Goal: Task Accomplishment & Management: Use online tool/utility

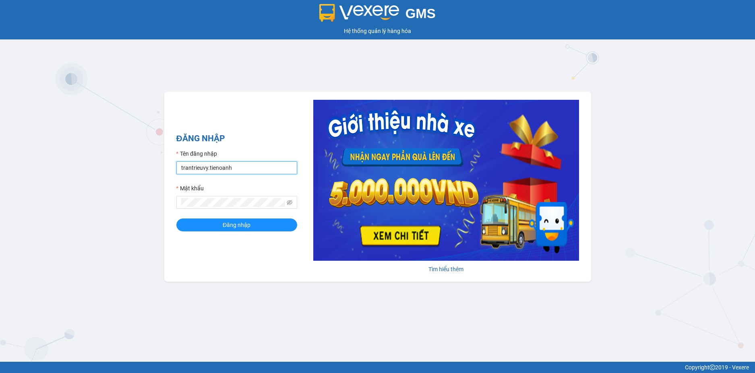
click at [206, 168] on input "trantrieuvy.tienoanh" at bounding box center [236, 167] width 121 height 13
type input "thanhhong.tienoanh"
click at [176, 219] on button "Đăng nhập" at bounding box center [236, 225] width 121 height 13
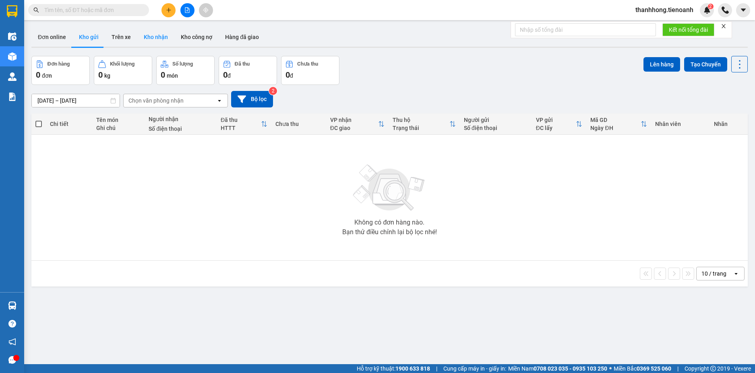
click at [143, 38] on button "Kho nhận" at bounding box center [155, 36] width 37 height 19
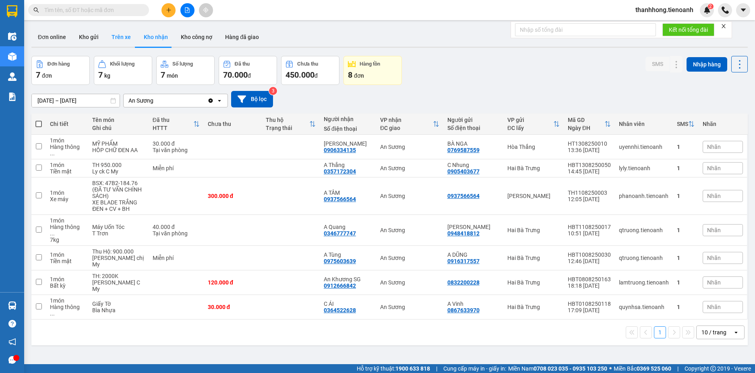
click at [125, 39] on button "Trên xe" at bounding box center [121, 36] width 32 height 19
type input "[DATE] – [DATE]"
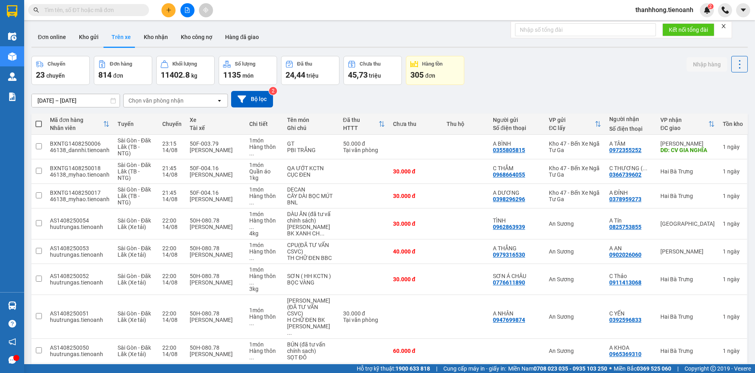
click at [155, 101] on div "Chọn văn phòng nhận" at bounding box center [155, 101] width 55 height 8
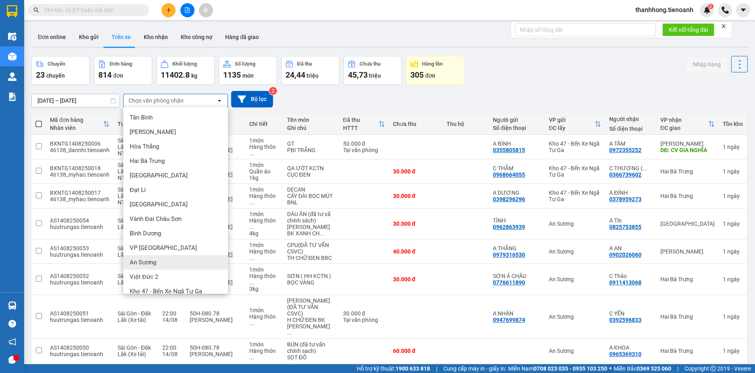
click at [148, 263] on span "An Sương" at bounding box center [143, 262] width 27 height 8
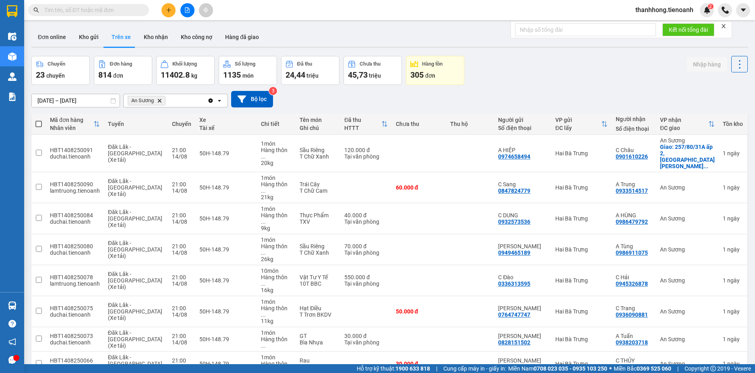
scroll to position [37, 0]
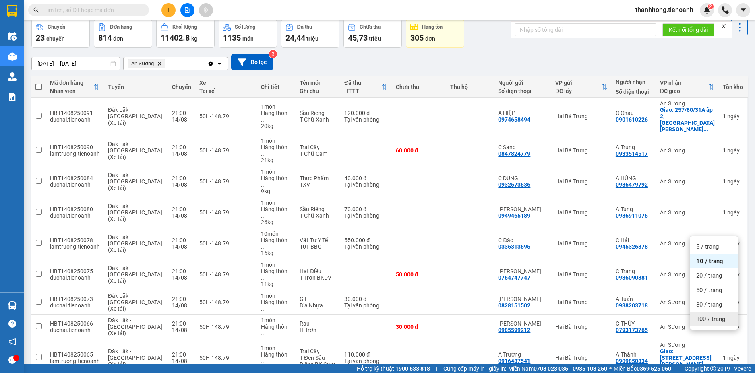
click at [704, 322] on span "100 / trang" at bounding box center [710, 319] width 29 height 8
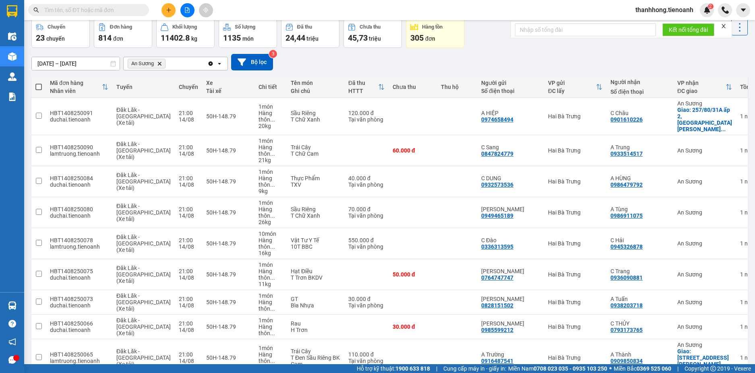
click at [41, 86] on span at bounding box center [38, 87] width 6 height 6
click at [39, 83] on input "checkbox" at bounding box center [39, 83] width 0 height 0
checkbox input "true"
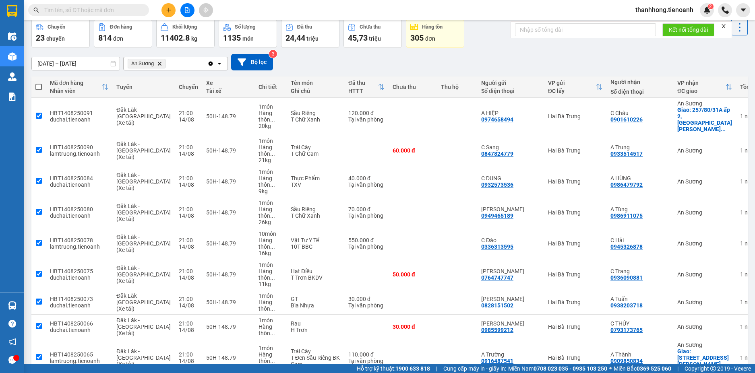
checkbox input "true"
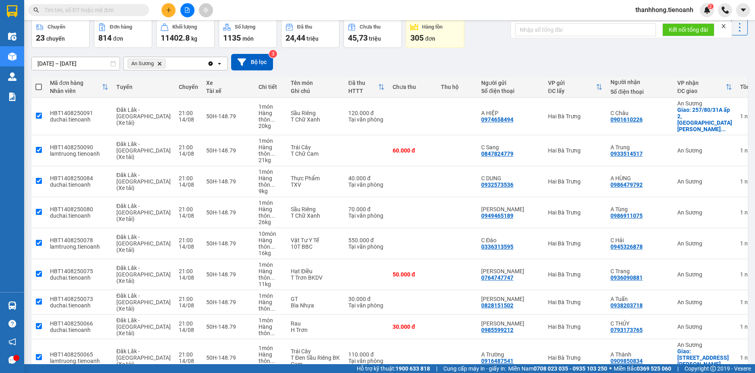
checkbox input "true"
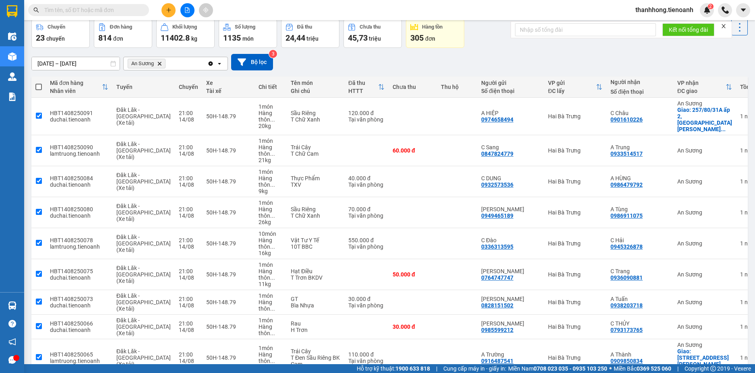
checkbox input "true"
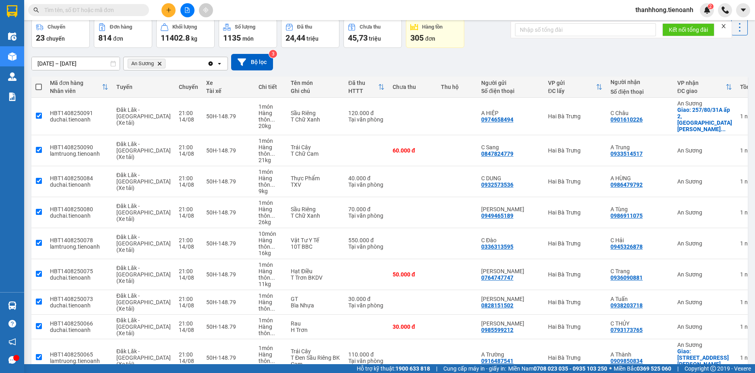
checkbox input "true"
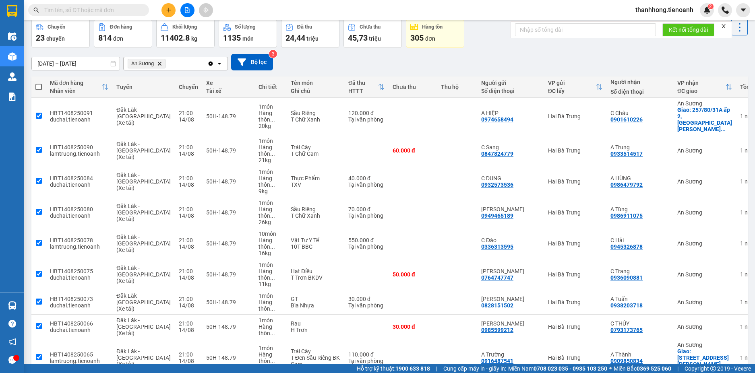
checkbox input "true"
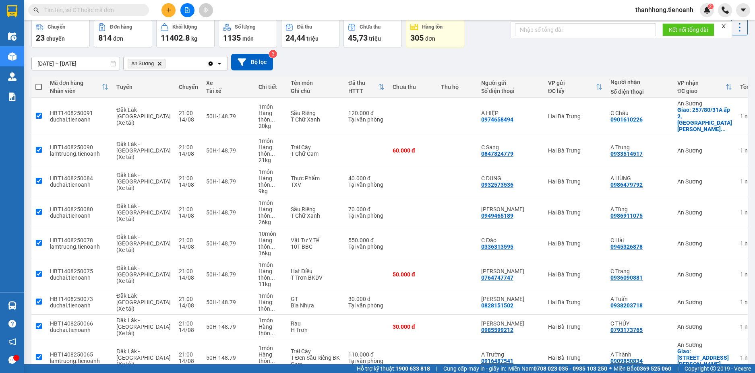
checkbox input "true"
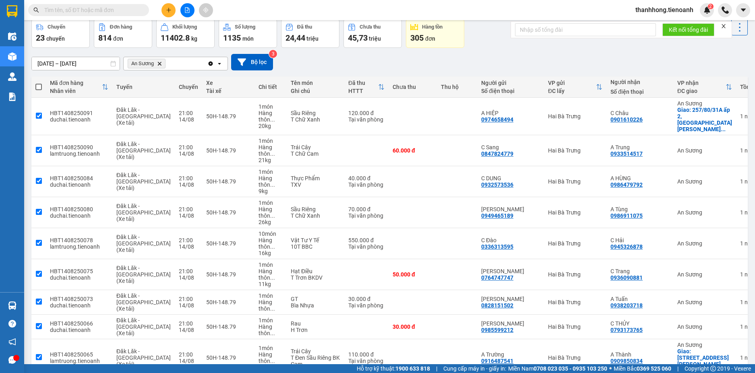
checkbox input "true"
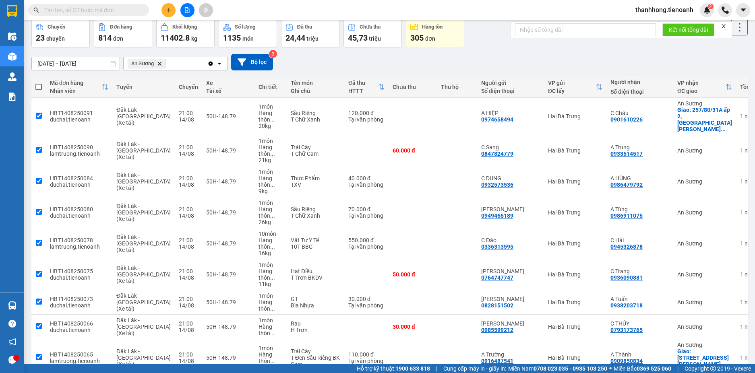
checkbox input "true"
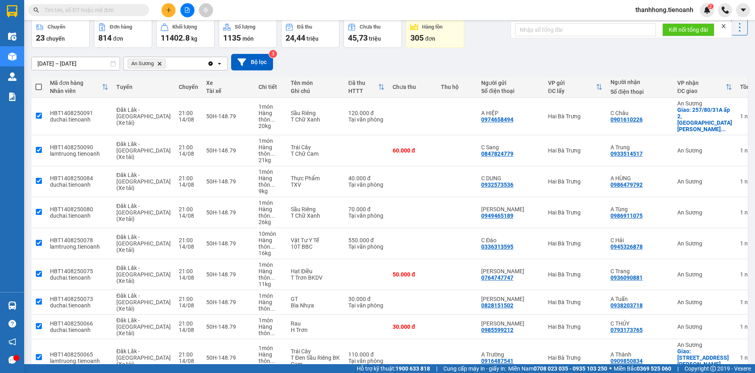
checkbox input "true"
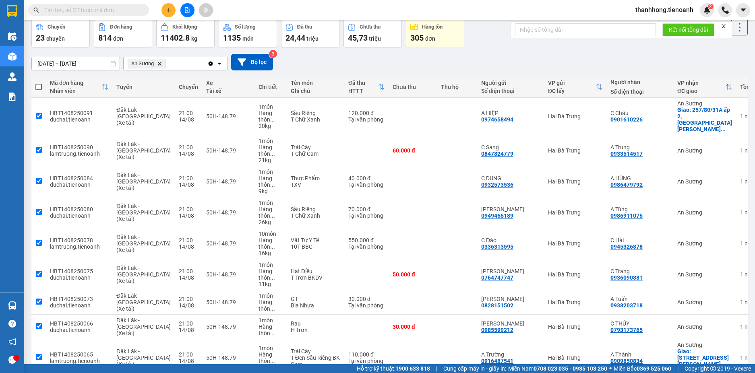
checkbox input "true"
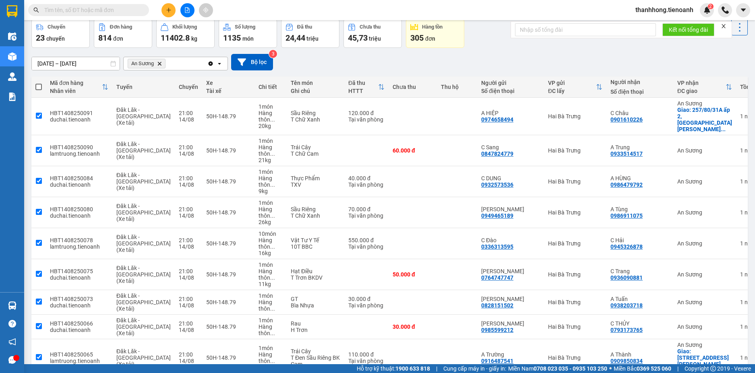
checkbox input "true"
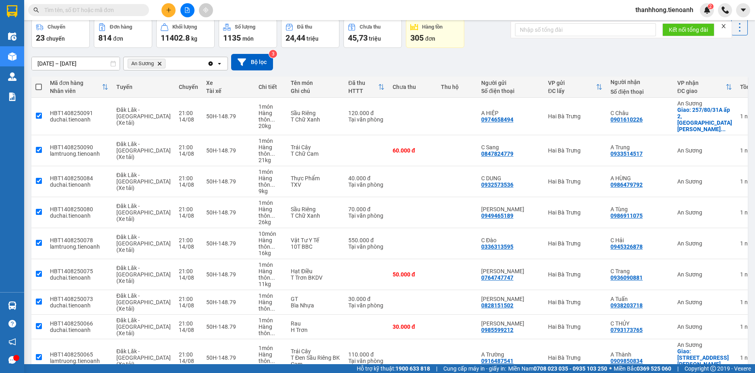
checkbox input "true"
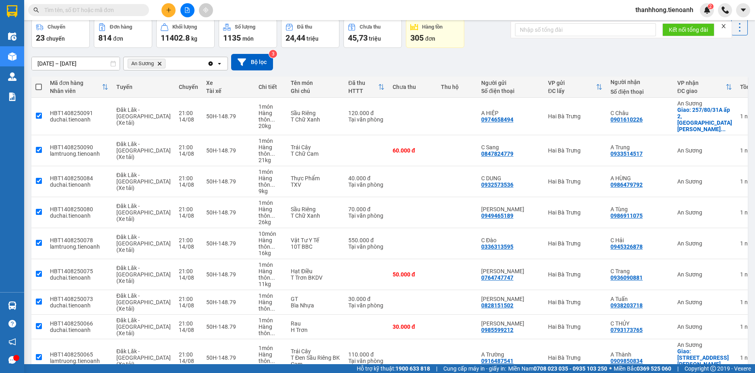
checkbox input "true"
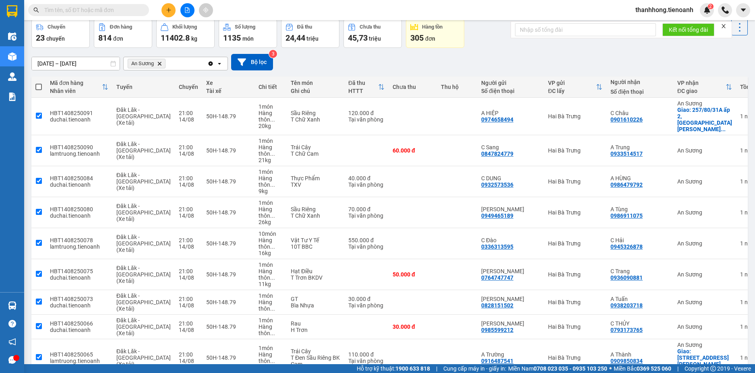
checkbox input "true"
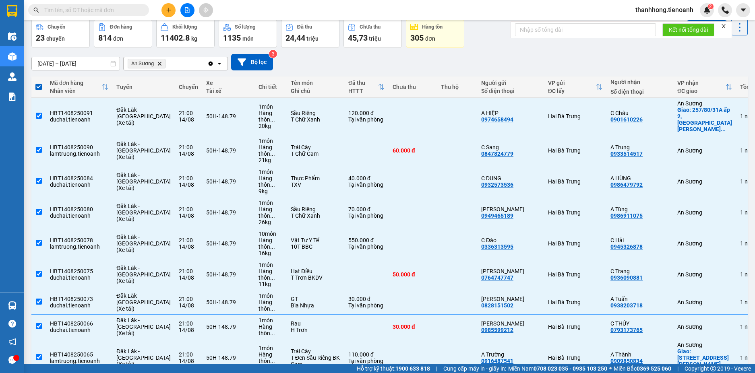
scroll to position [0, 0]
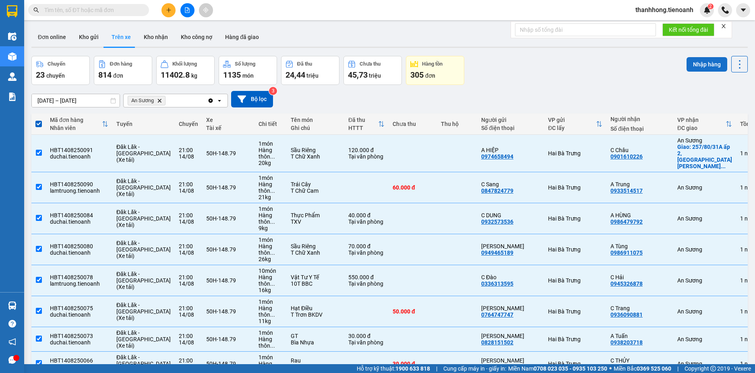
click at [691, 64] on button "Nhập hàng" at bounding box center [706, 64] width 41 height 14
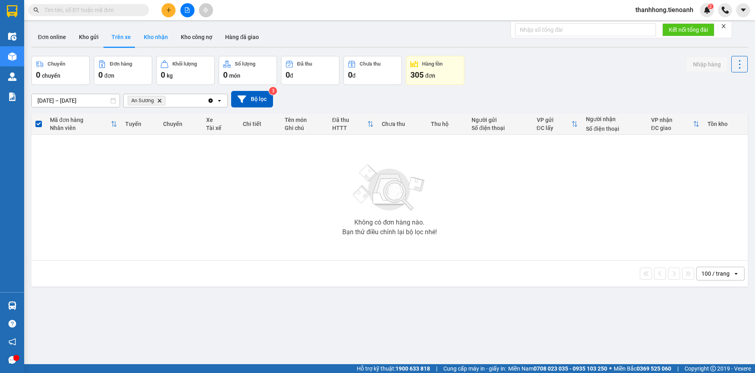
click at [144, 39] on button "Kho nhận" at bounding box center [155, 36] width 37 height 19
type input "[DATE] – [DATE]"
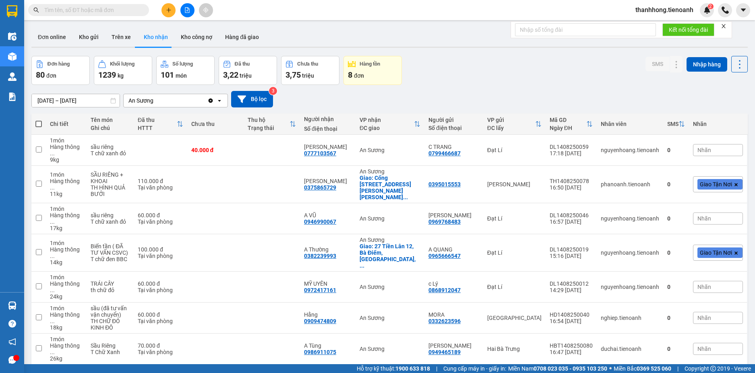
scroll to position [62, 0]
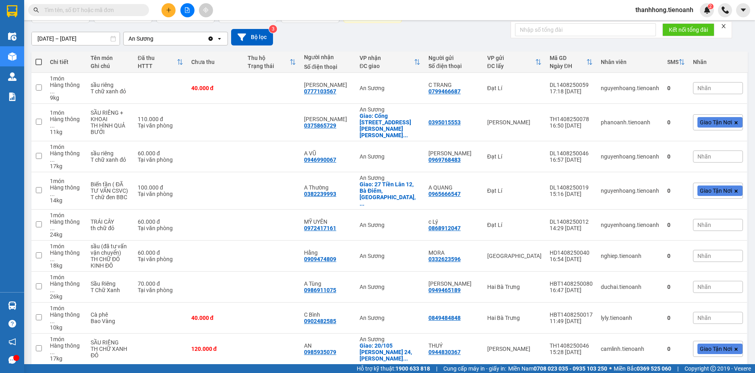
drag, startPoint x: 735, startPoint y: 339, endPoint x: 734, endPoint y: 343, distance: 4.3
click at [732, 331] on div "100 / trang" at bounding box center [713, 326] width 48 height 14
